Goal: Task Accomplishment & Management: Manage account settings

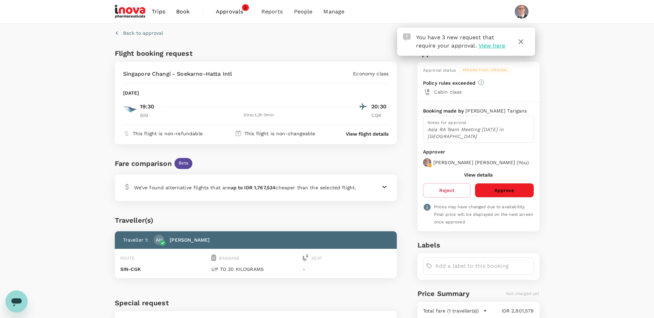
click at [507, 187] on button "Approve" at bounding box center [503, 190] width 59 height 14
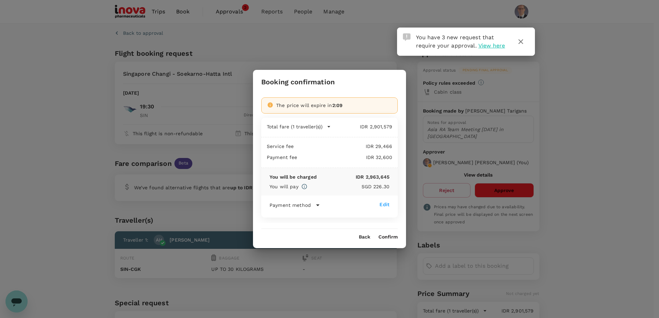
click at [386, 237] on button "Confirm" at bounding box center [387, 238] width 19 height 6
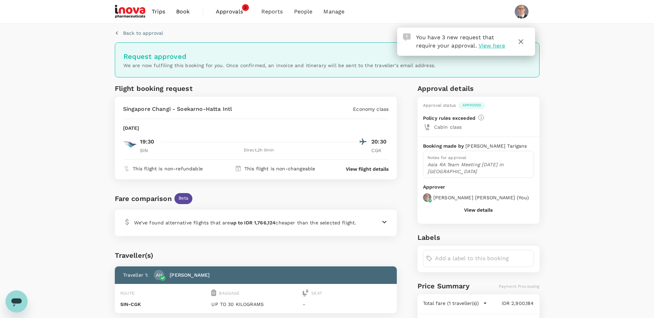
click at [496, 46] on span "View here" at bounding box center [491, 45] width 27 height 7
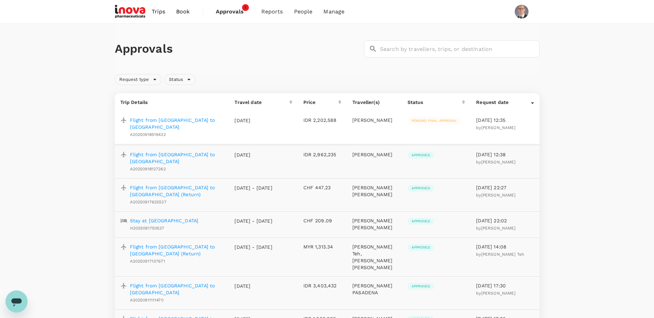
click at [201, 118] on p "Flight from [GEOGRAPHIC_DATA] to [GEOGRAPHIC_DATA]" at bounding box center [177, 124] width 94 height 14
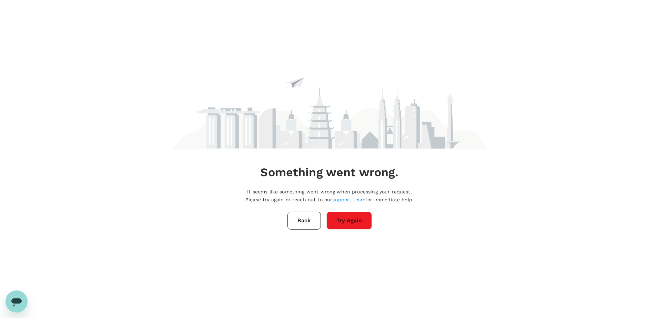
click at [346, 218] on button "Try Again" at bounding box center [348, 221] width 45 height 18
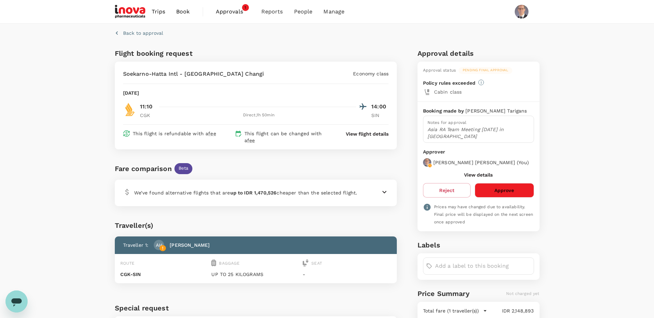
click at [506, 188] on button "Approve" at bounding box center [503, 190] width 59 height 14
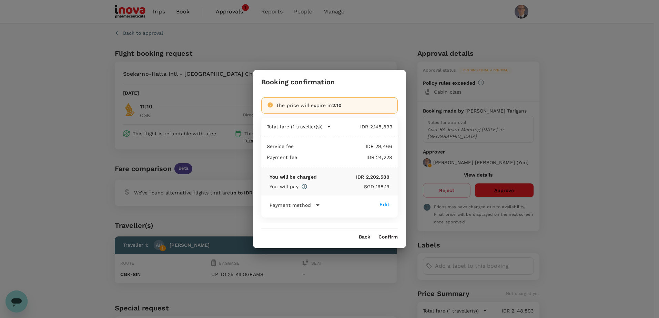
click at [392, 236] on button "Confirm" at bounding box center [387, 238] width 19 height 6
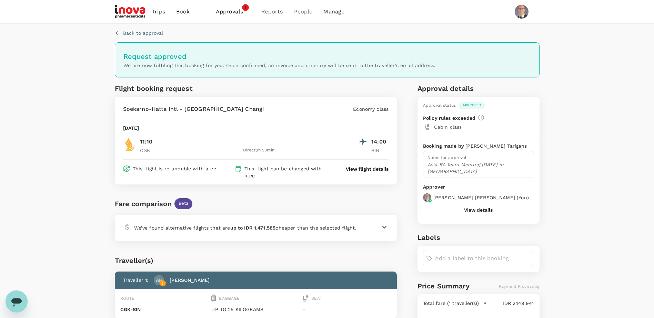
click at [229, 12] on span "Approvals" at bounding box center [233, 12] width 34 height 8
